Goal: Check status

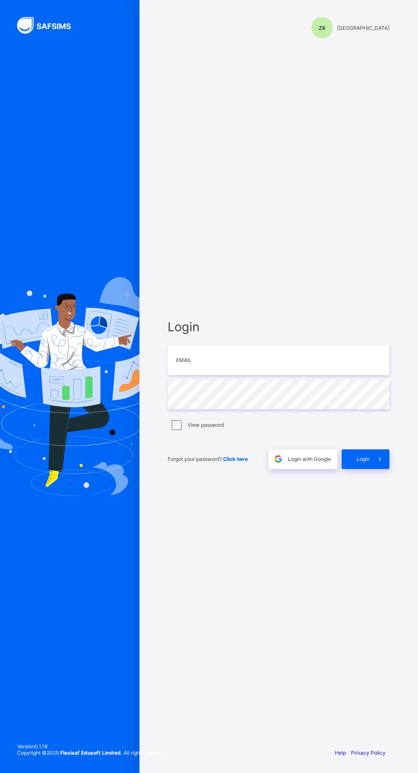
scroll to position [5, 0]
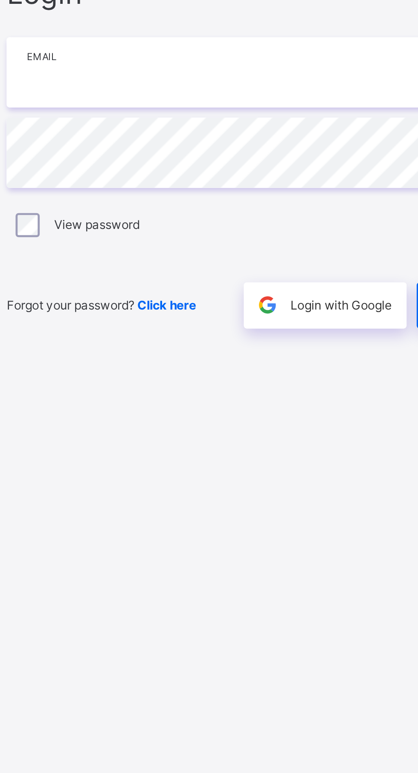
click at [213, 375] on input "email" at bounding box center [278, 360] width 222 height 30
type input "**********"
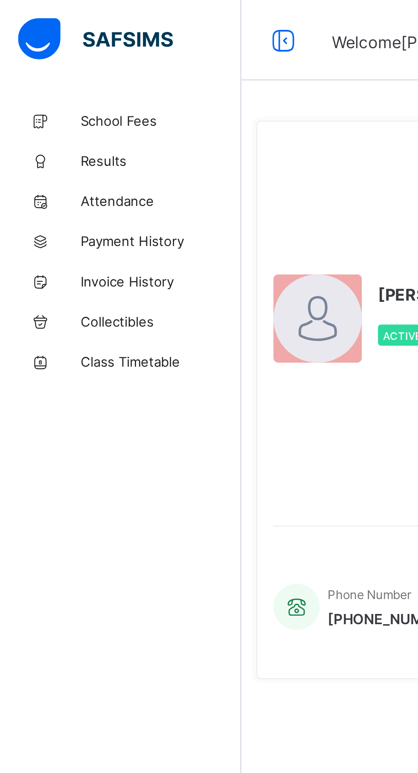
click at [39, 62] on link "Results" at bounding box center [51, 68] width 102 height 17
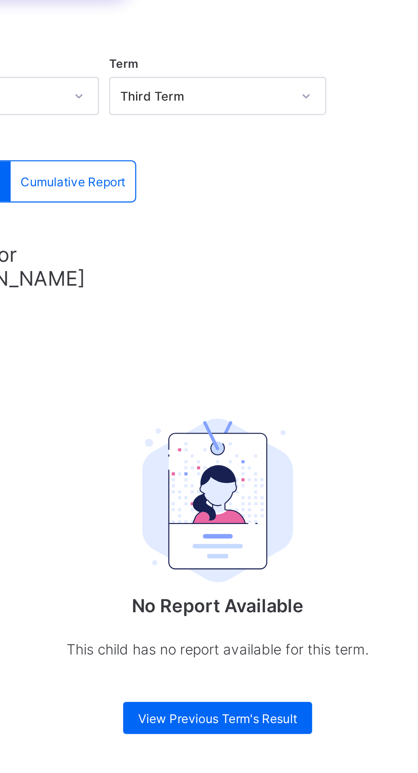
click at [271, 380] on span "View Previous Term's Result" at bounding box center [259, 383] width 67 height 6
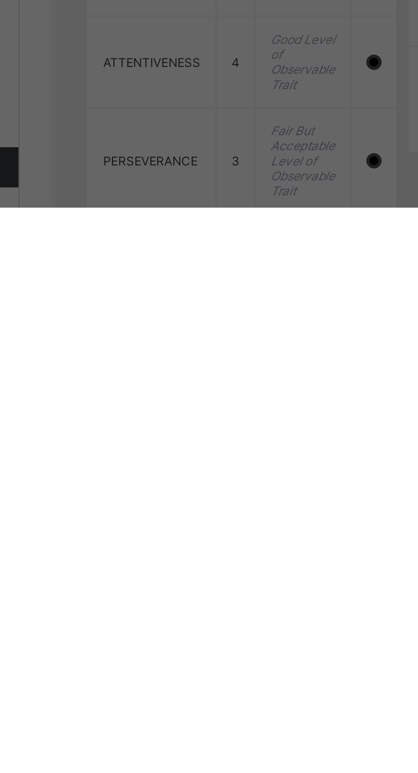
scroll to position [626, 0]
